Goal: Task Accomplishment & Management: Complete application form

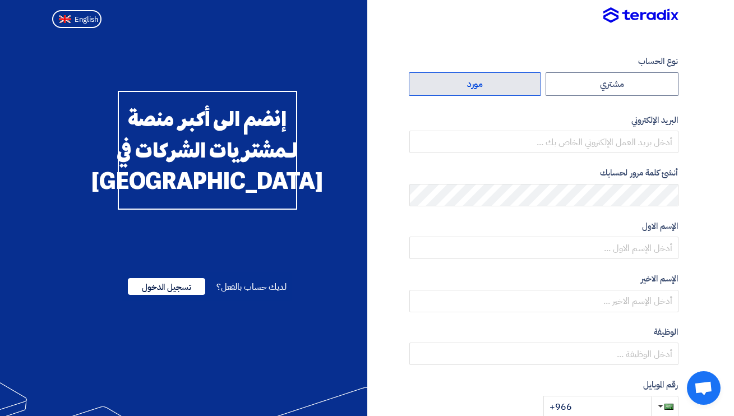
click at [484, 85] on label "مورد" at bounding box center [475, 84] width 133 height 24
click at [484, 85] on input "مورد" at bounding box center [476, 84] width 132 height 22
radio input "true"
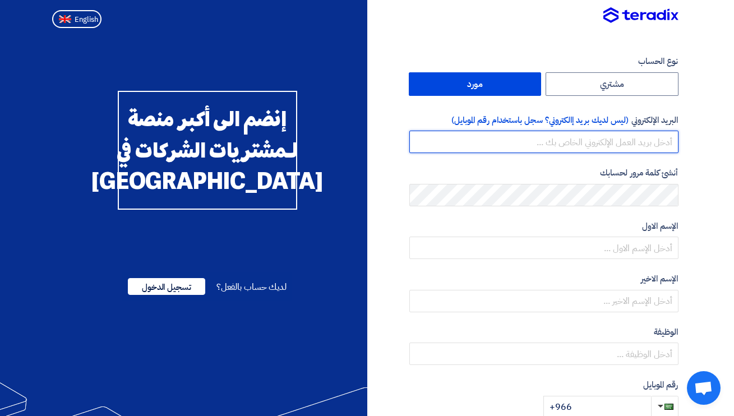
type input "hany@h2h-experience.com"
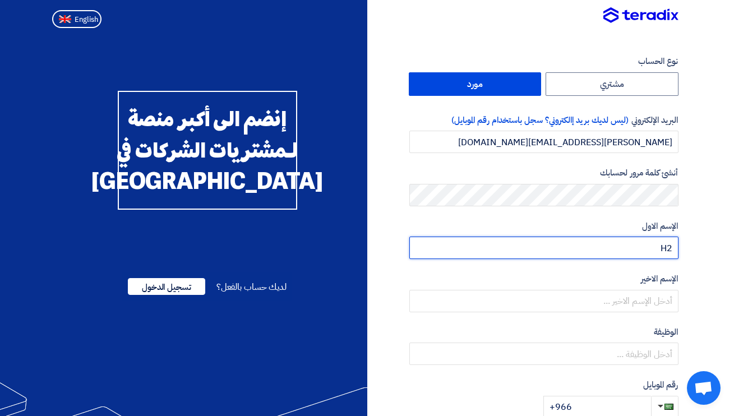
type input "H"
type input "Hany"
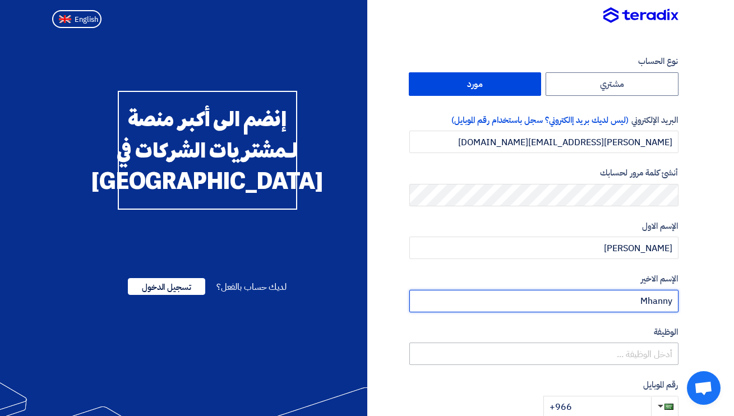
type input "Mhanny"
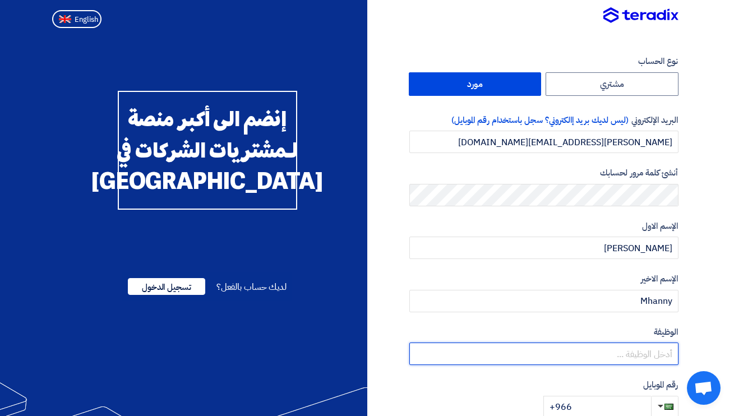
click at [562, 355] on input "text" at bounding box center [544, 354] width 269 height 22
type input "G"
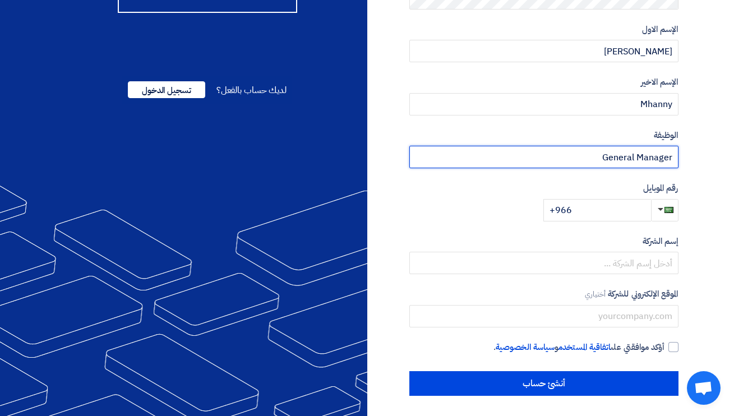
scroll to position [196, 0]
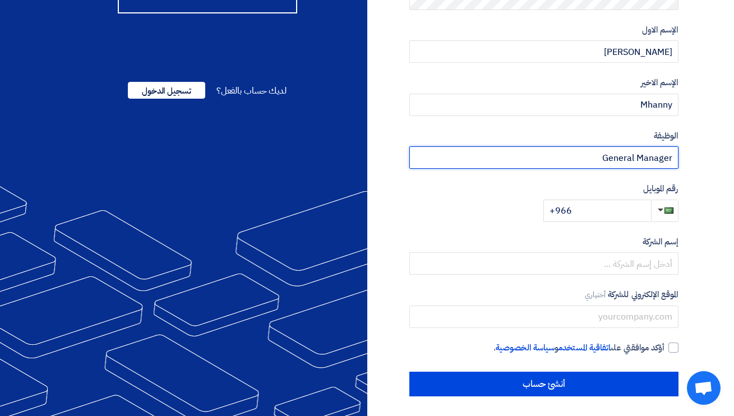
type input "General Manager"
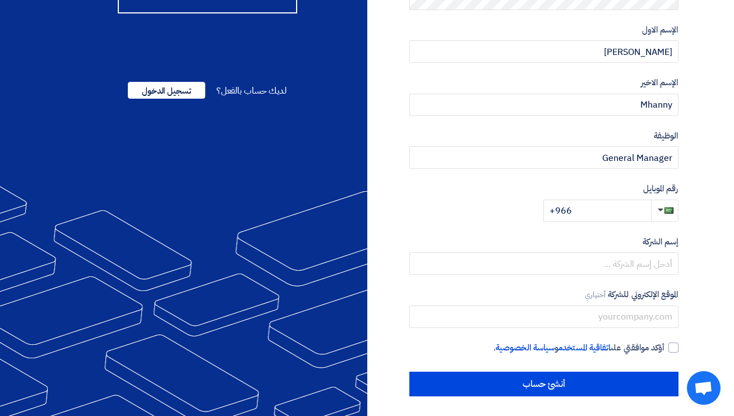
click at [663, 209] on span "button" at bounding box center [661, 210] width 6 height 3
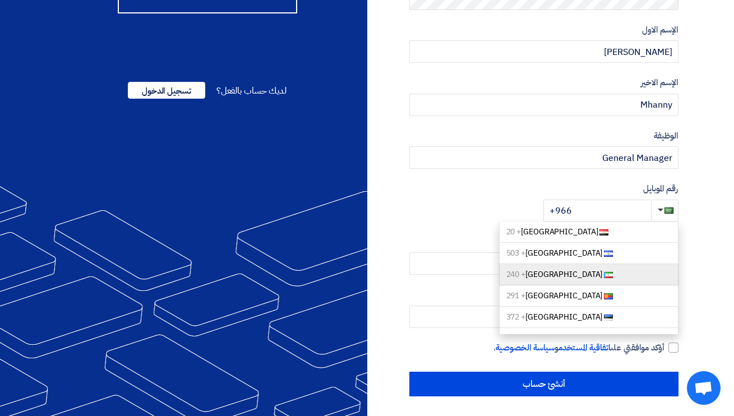
scroll to position [1014, 0]
click at [556, 265] on link "Egypt + 20" at bounding box center [589, 275] width 180 height 21
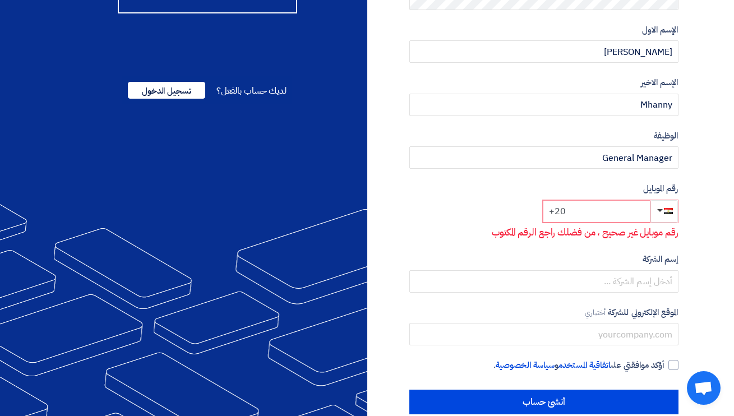
click at [596, 209] on input "+20" at bounding box center [597, 211] width 108 height 22
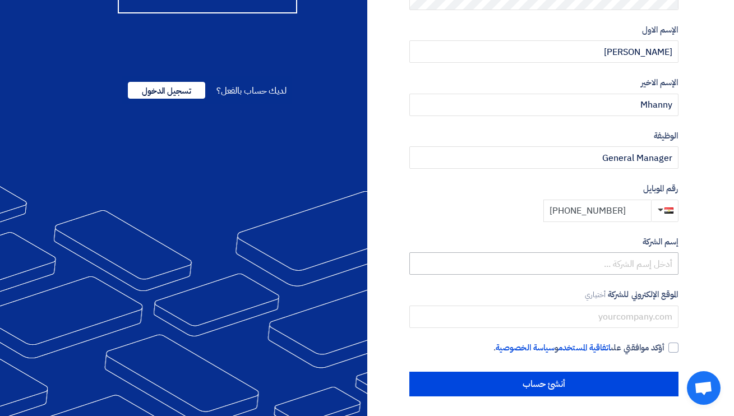
type input "+20 1222580767"
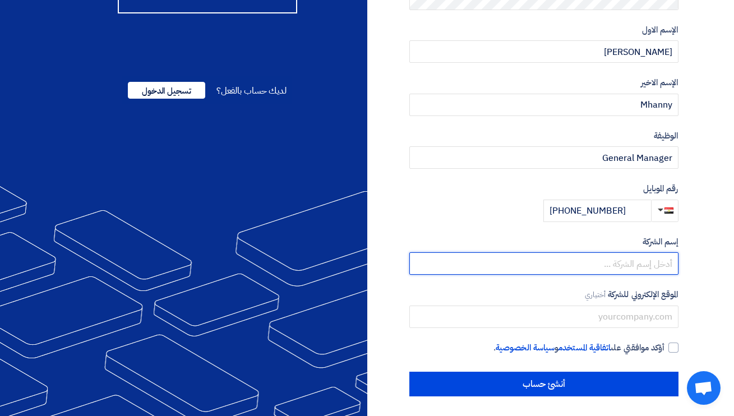
click at [647, 261] on input "text" at bounding box center [544, 263] width 269 height 22
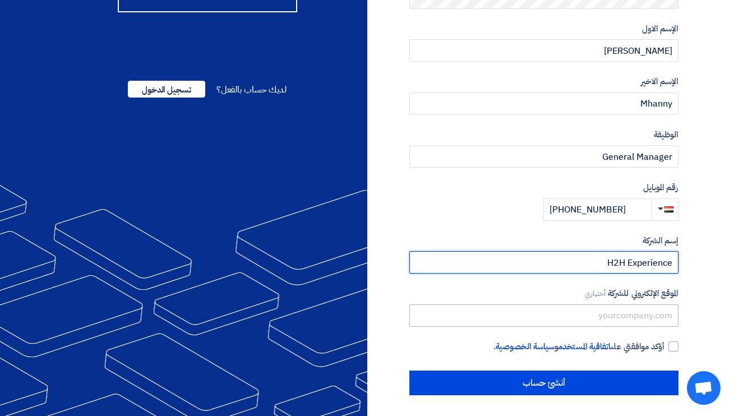
scroll to position [196, 0]
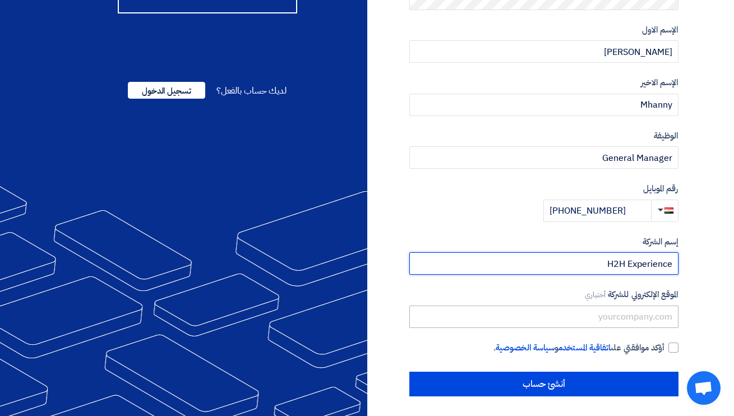
type input "H2H Experience"
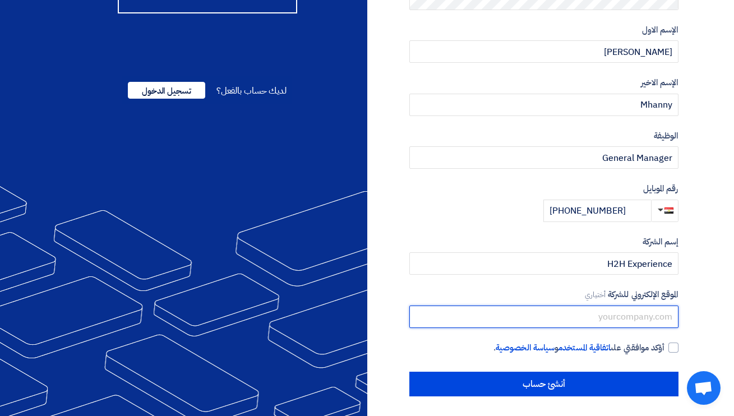
click at [621, 317] on input "text" at bounding box center [544, 317] width 269 height 22
type input "www.h2h-experience.com"
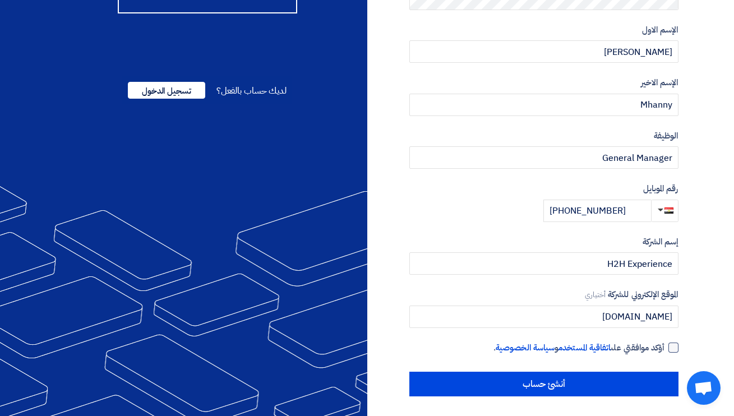
click at [674, 346] on div at bounding box center [674, 348] width 10 height 10
click at [665, 346] on input "أؤكد موافقتي على اتفاقية المستخدم و سياسة الخصوصية ." at bounding box center [530, 353] width 269 height 22
checkbox input "true"
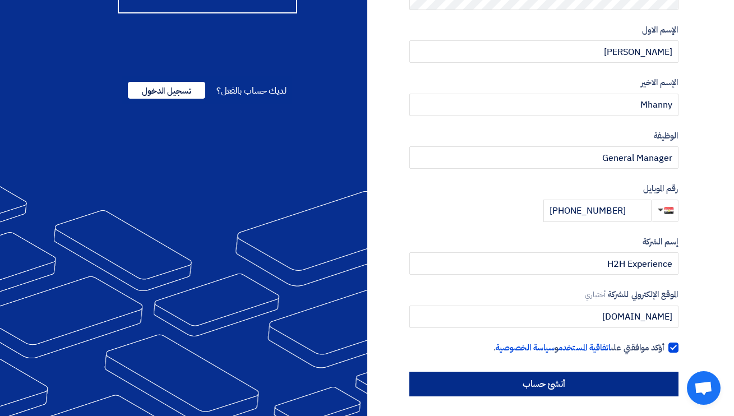
click at [626, 376] on input "أنشئ حساب" at bounding box center [544, 384] width 269 height 25
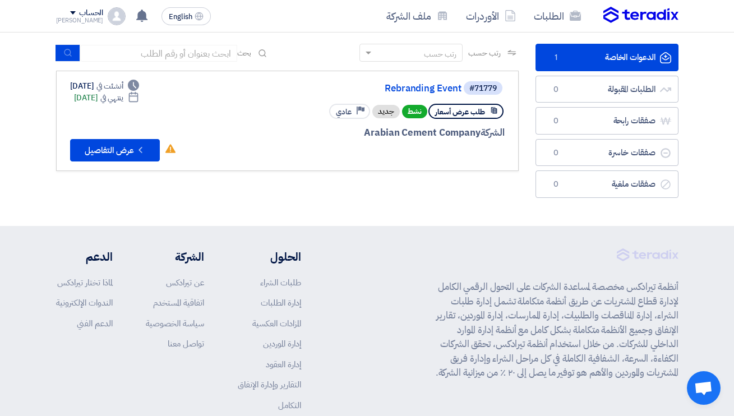
scroll to position [70, 0]
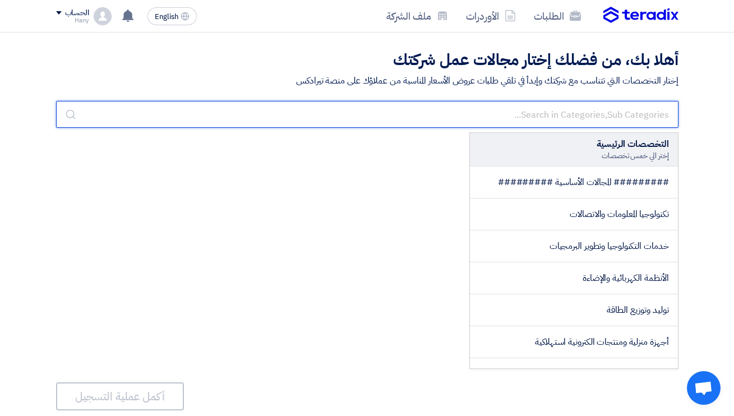
click at [587, 114] on input "text" at bounding box center [367, 114] width 623 height 27
type input "m"
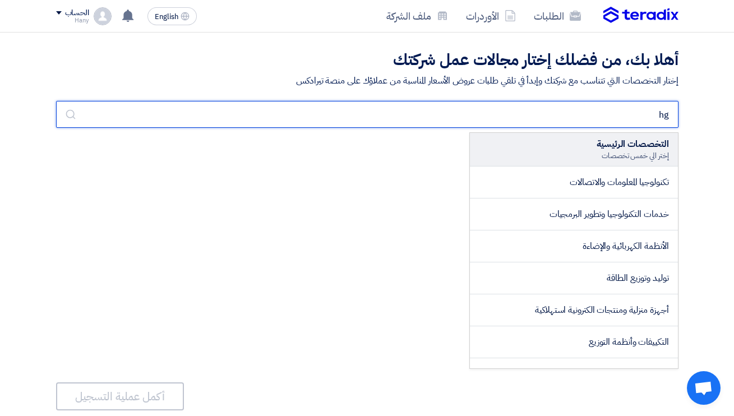
type input "h"
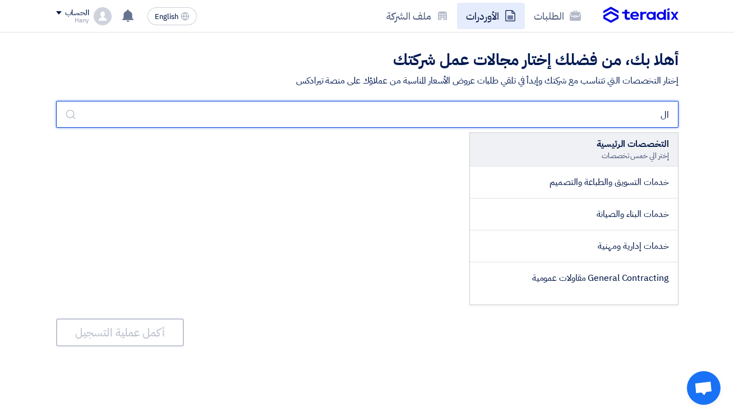
type input "ا"
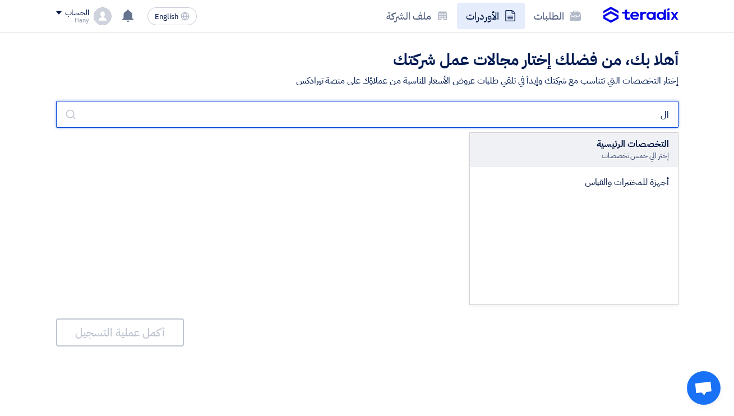
type input "ا"
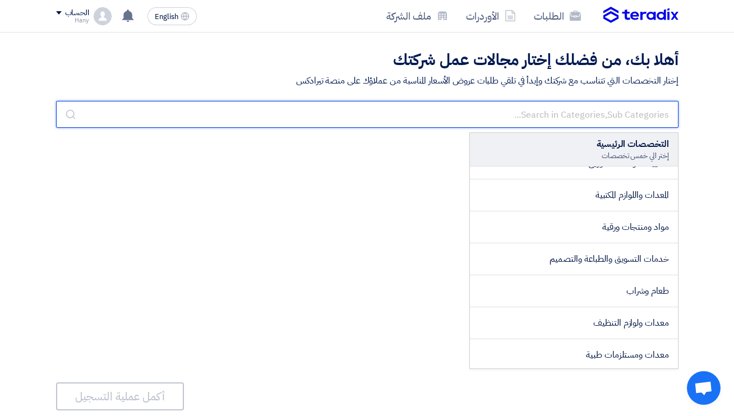
scroll to position [206, 0]
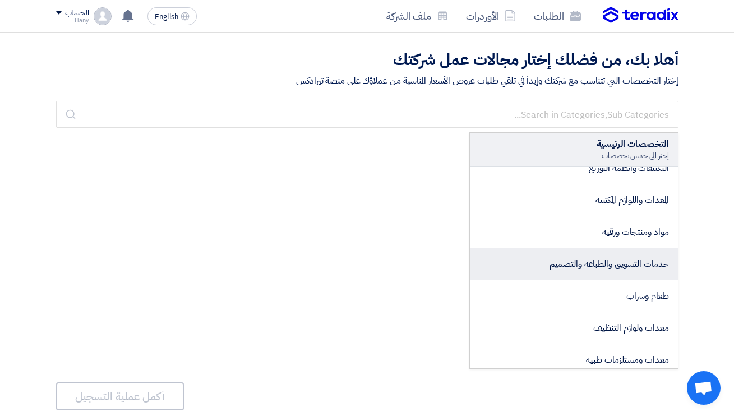
click at [592, 261] on span "خدمات التسويق والطباعة والتصميم" at bounding box center [609, 264] width 119 height 13
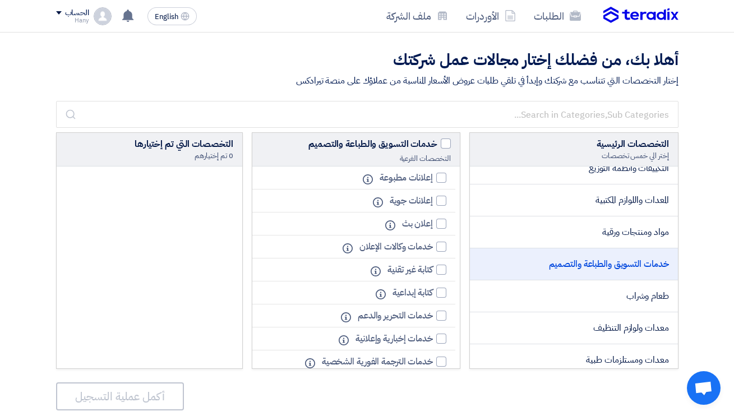
scroll to position [0, 0]
click at [442, 180] on div at bounding box center [441, 178] width 10 height 10
click at [433, 180] on input "إعلانات مطبوعة" at bounding box center [429, 177] width 7 height 7
checkbox input "true"
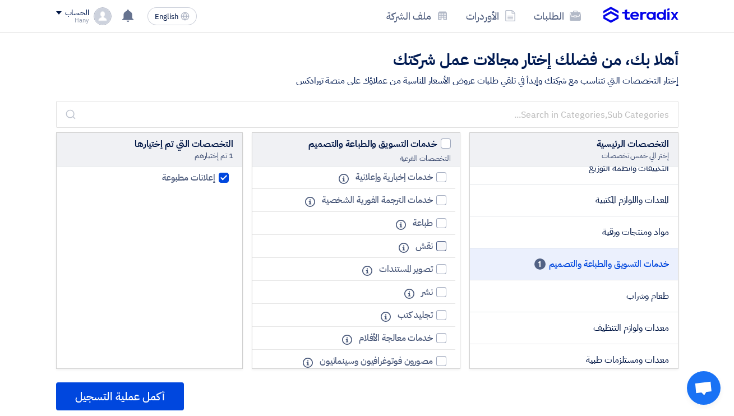
scroll to position [168, 0]
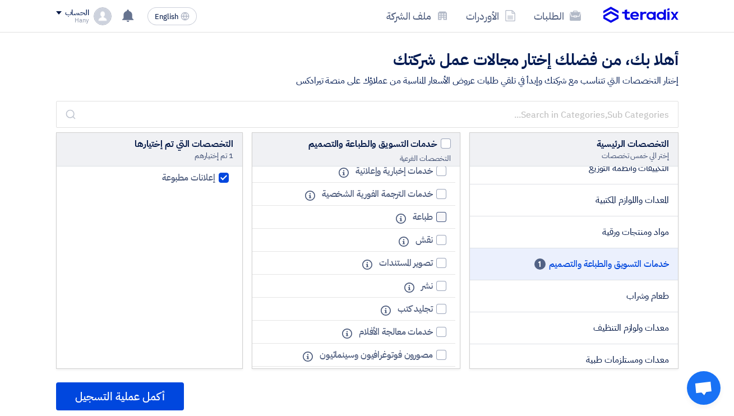
click at [441, 217] on div at bounding box center [441, 217] width 10 height 10
click at [433, 217] on input "طباعة" at bounding box center [429, 217] width 7 height 7
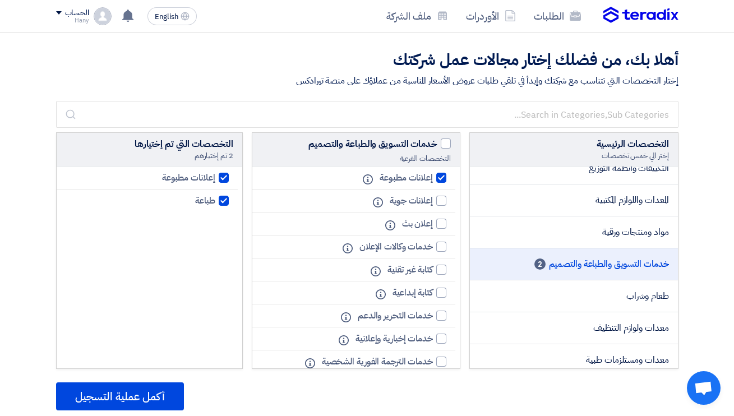
scroll to position [0, 0]
click at [541, 268] on span "2" at bounding box center [540, 264] width 11 height 11
click at [222, 200] on div at bounding box center [224, 201] width 10 height 10
click at [215, 200] on input "طباعة" at bounding box center [211, 200] width 7 height 7
checkbox input "false"
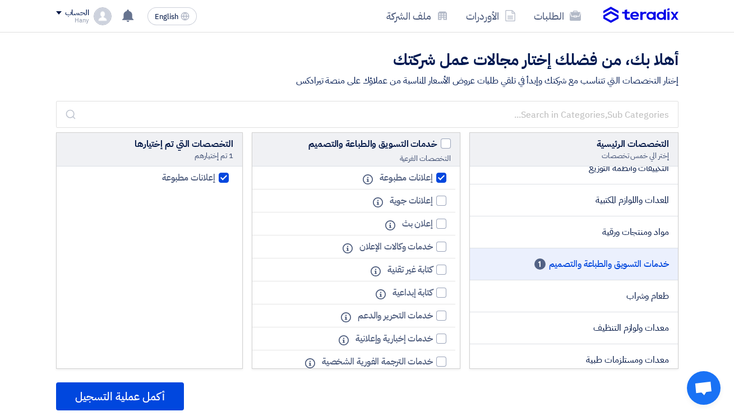
click at [222, 178] on div at bounding box center [224, 178] width 10 height 10
click at [215, 178] on input "إعلانات مطبوعة" at bounding box center [211, 177] width 7 height 7
checkbox input "false"
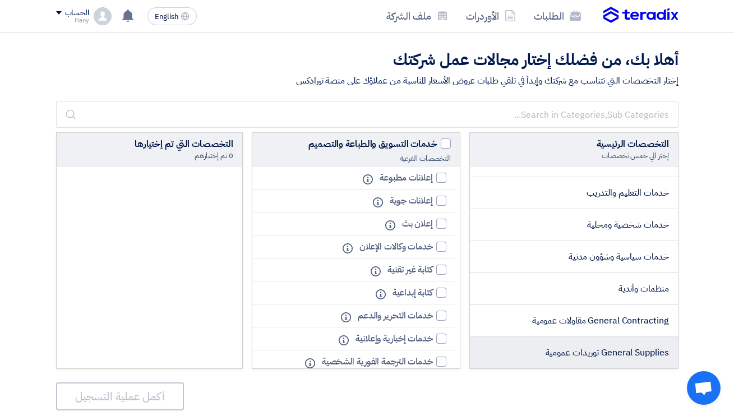
scroll to position [1812, 0]
click at [573, 353] on span "General Supplies توريدات عمومية" at bounding box center [607, 352] width 123 height 13
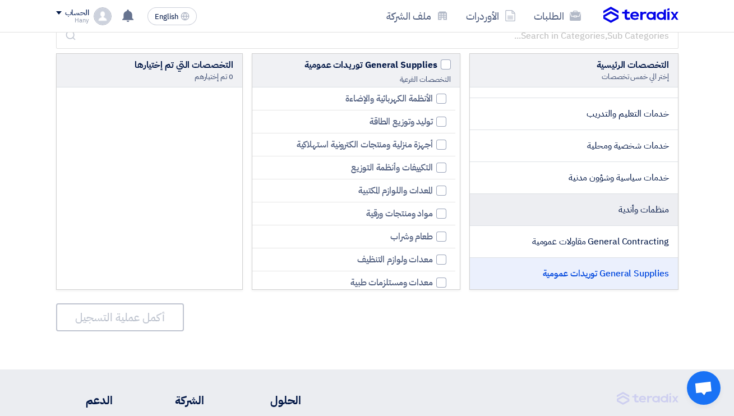
scroll to position [90, 0]
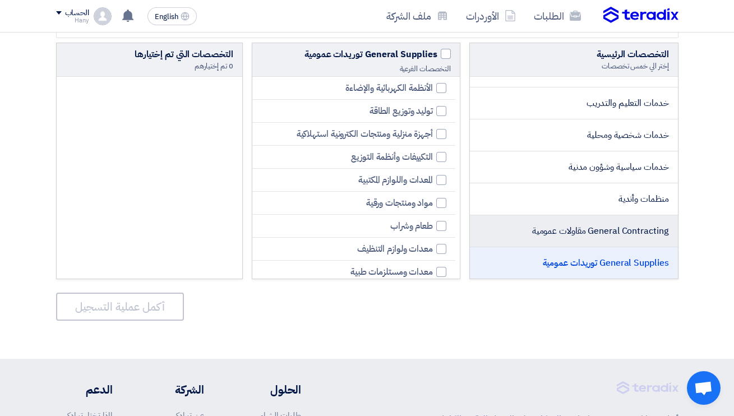
click at [569, 232] on span "General Contracting مقاولات عمومية" at bounding box center [600, 230] width 137 height 13
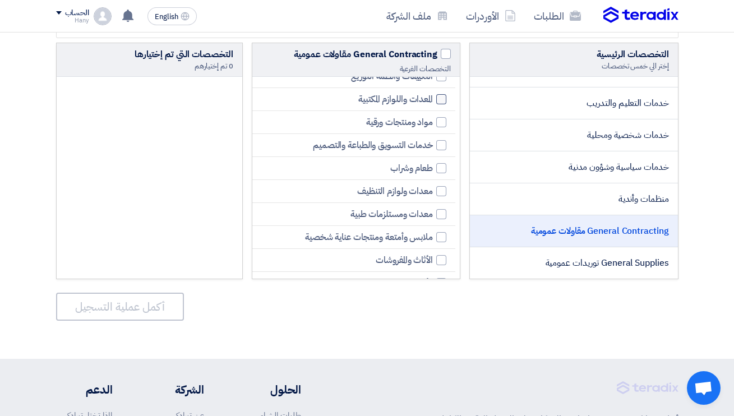
scroll to position [104, 0]
click at [439, 145] on div at bounding box center [441, 145] width 10 height 10
click at [433, 145] on input "خدمات التسويق والطباعة والتصميم" at bounding box center [429, 144] width 7 height 7
checkbox input "true"
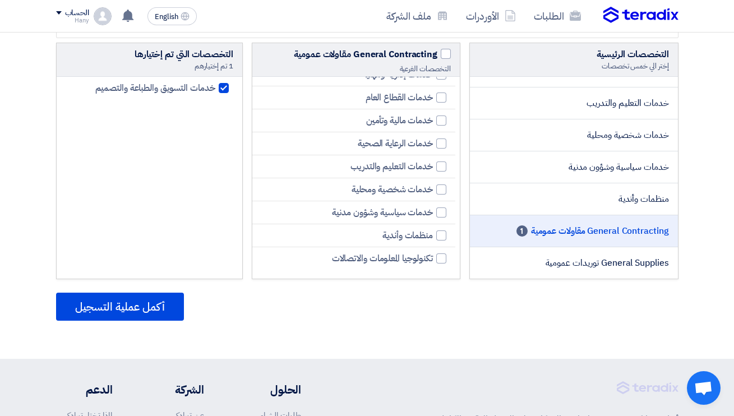
scroll to position [1141, 0]
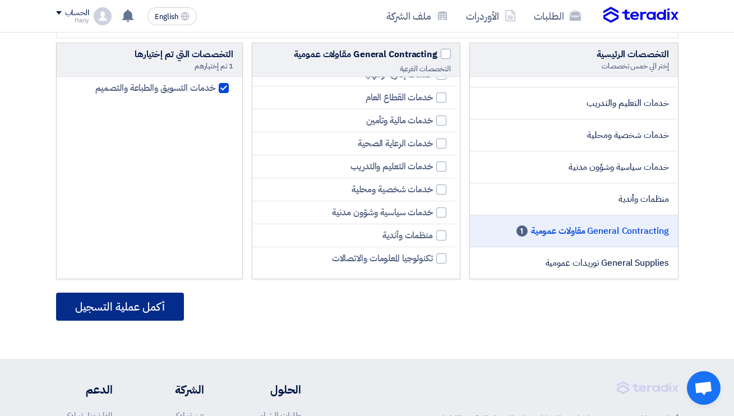
click at [149, 305] on button "أكمل عملية التسجيل" at bounding box center [120, 307] width 128 height 28
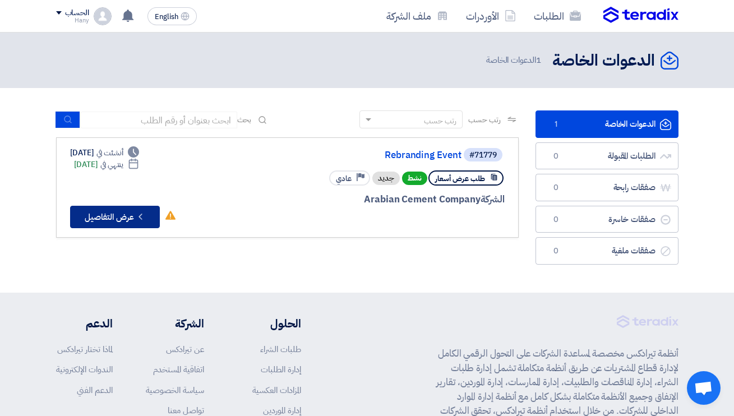
click at [141, 217] on use at bounding box center [140, 217] width 3 height 6
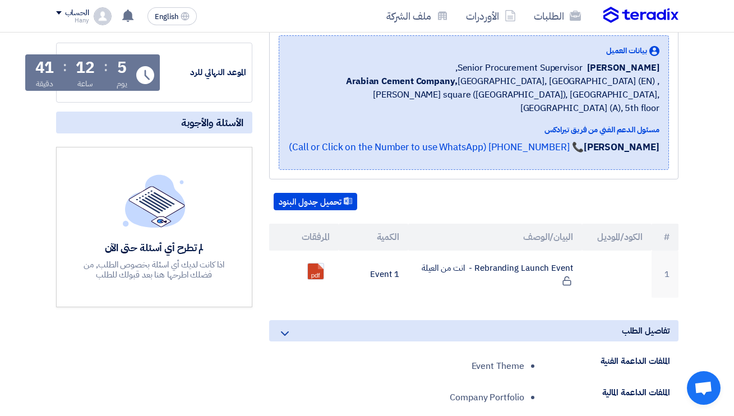
scroll to position [205, 0]
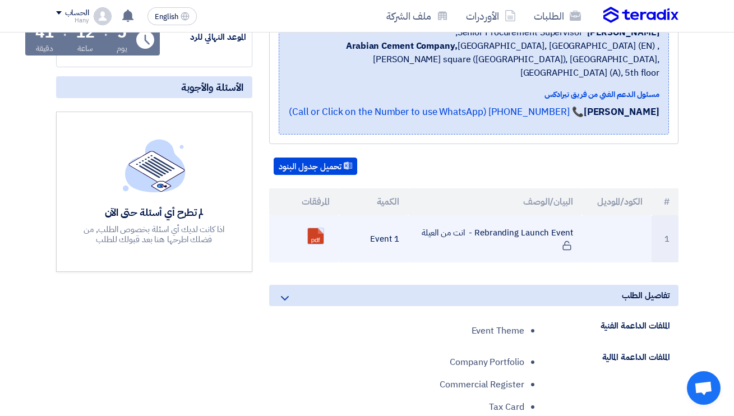
click at [319, 228] on link at bounding box center [353, 261] width 90 height 67
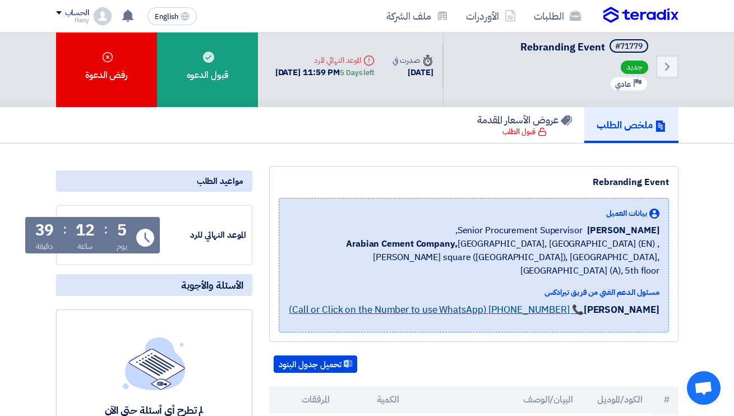
scroll to position [0, 0]
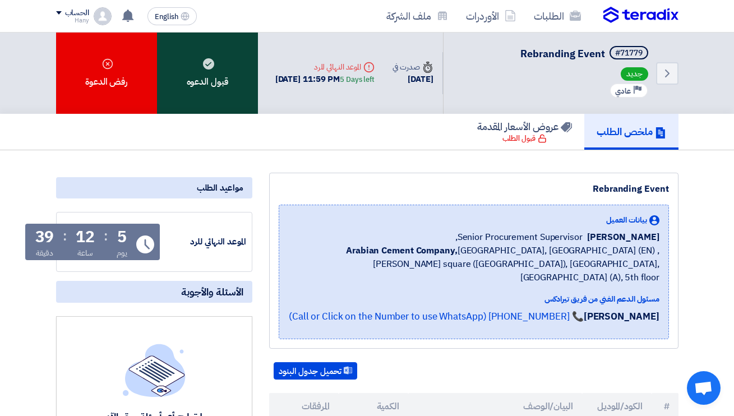
click at [214, 73] on div "قبول الدعوه" at bounding box center [207, 73] width 101 height 81
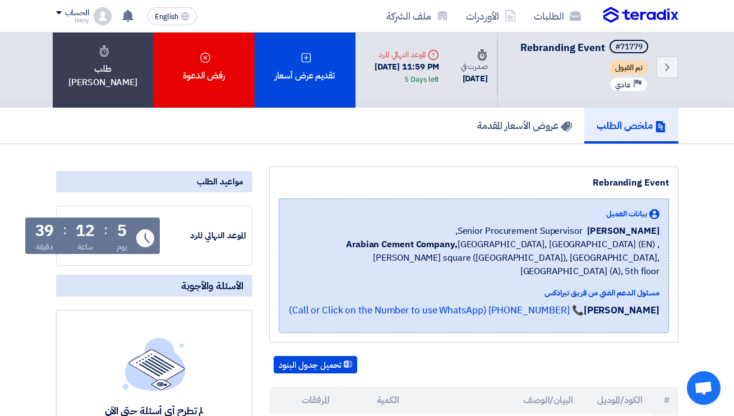
scroll to position [1, 0]
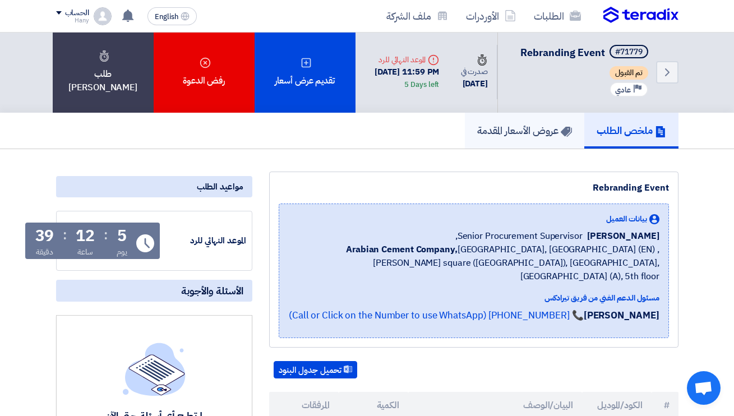
click at [525, 137] on h5 "عروض الأسعار المقدمة" at bounding box center [524, 130] width 95 height 13
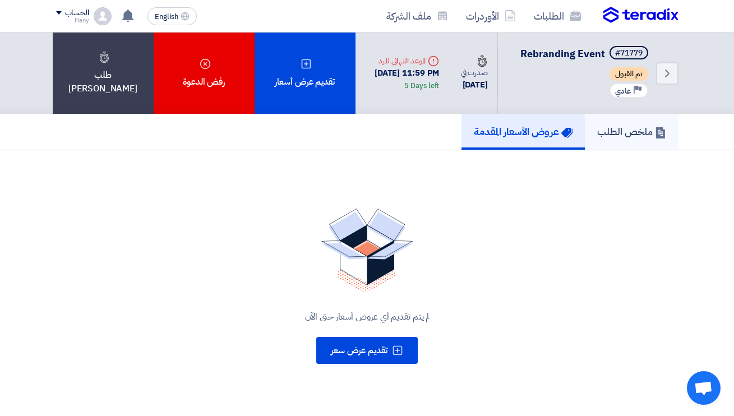
click at [618, 138] on h5 "ملخص الطلب" at bounding box center [631, 131] width 69 height 13
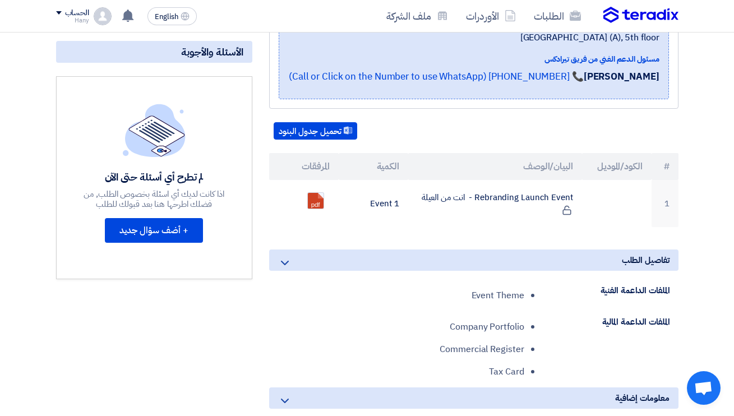
scroll to position [229, 0]
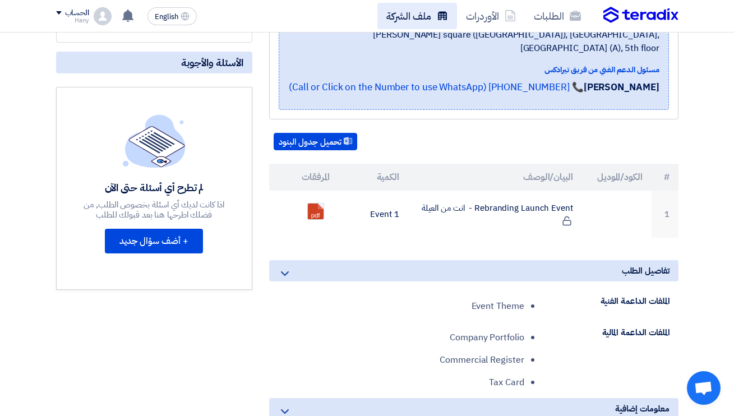
click at [445, 17] on use at bounding box center [442, 15] width 9 height 8
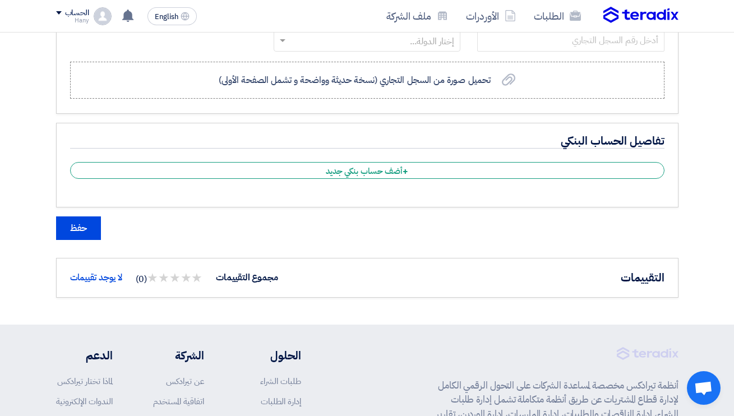
scroll to position [605, 0]
